Goal: Task Accomplishment & Management: Manage account settings

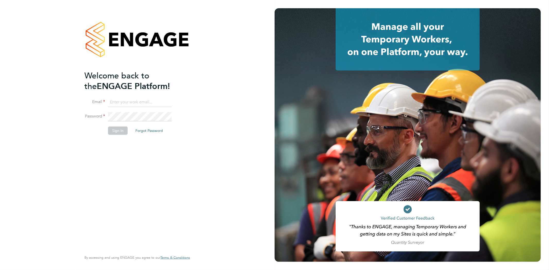
type input "[EMAIL_ADDRESS][DOMAIN_NAME]"
click at [117, 133] on button "Sign In" at bounding box center [118, 131] width 20 height 8
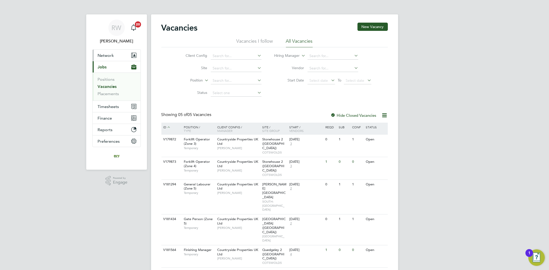
click at [114, 59] on button "Network" at bounding box center [117, 55] width 48 height 11
click at [376, 27] on button "New Vacancy" at bounding box center [373, 27] width 30 height 8
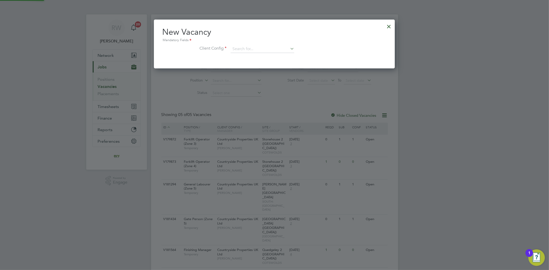
scroll to position [48, 241]
click at [386, 28] on div at bounding box center [389, 25] width 9 height 9
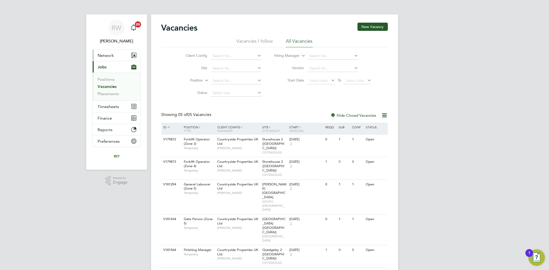
click at [107, 54] on span "Network" at bounding box center [106, 55] width 16 height 5
click at [123, 55] on button "Network" at bounding box center [117, 55] width 48 height 11
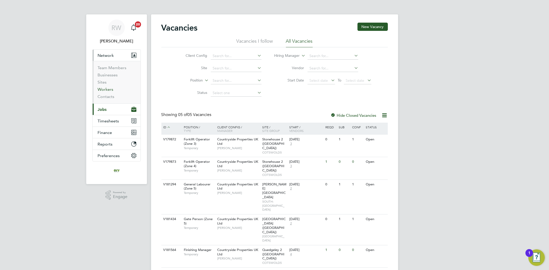
click at [109, 89] on link "Workers" at bounding box center [106, 89] width 16 height 5
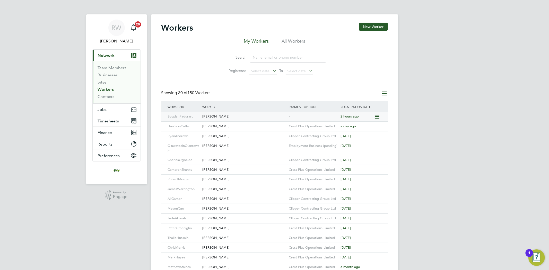
click at [269, 116] on div "Bogdan Paduraru" at bounding box center [244, 117] width 87 height 10
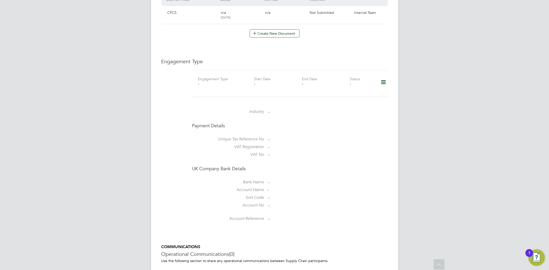
scroll to position [227, 0]
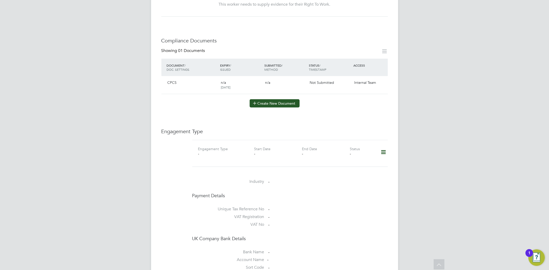
click at [283, 101] on button "Create New Document" at bounding box center [275, 103] width 50 height 8
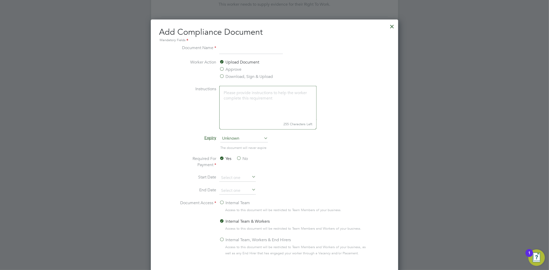
click at [393, 27] on div at bounding box center [392, 25] width 9 height 9
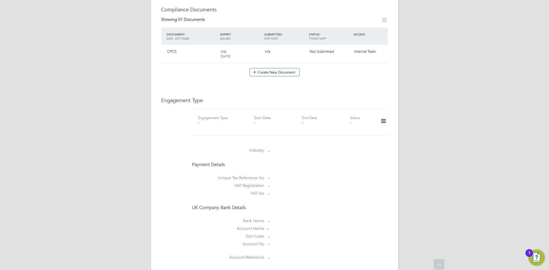
scroll to position [256, 0]
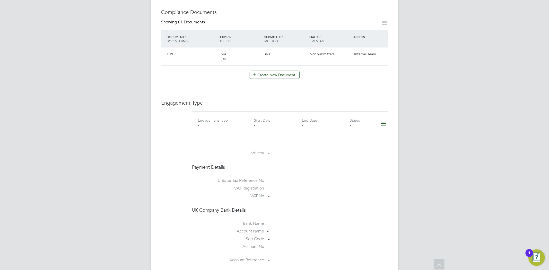
click at [382, 121] on icon at bounding box center [383, 124] width 9 height 12
click at [343, 140] on li "Add Engagement Type" at bounding box center [357, 140] width 58 height 7
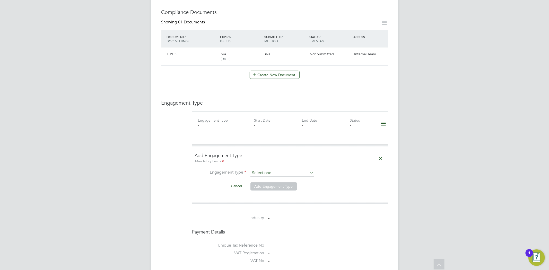
click at [290, 170] on input at bounding box center [283, 173] width 64 height 7
click at [281, 195] on div "All Workers Worker Payment History Tasks Activity Logs Worker Payment History T…" at bounding box center [274, 97] width 247 height 698
click at [285, 170] on input at bounding box center [283, 173] width 64 height 7
click at [273, 195] on li "Umbrella" at bounding box center [282, 197] width 64 height 7
type input "Umbrella"
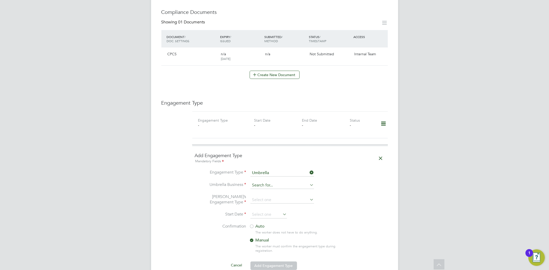
click at [277, 182] on input at bounding box center [283, 185] width 64 height 7
click at [346, 182] on li "Umbrella Business" at bounding box center [290, 188] width 191 height 12
click at [382, 154] on icon at bounding box center [381, 159] width 9 height 12
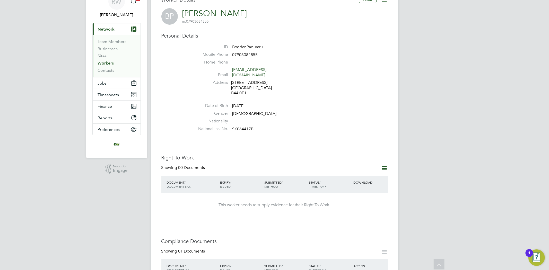
scroll to position [0, 0]
